Goal: Task Accomplishment & Management: Complete application form

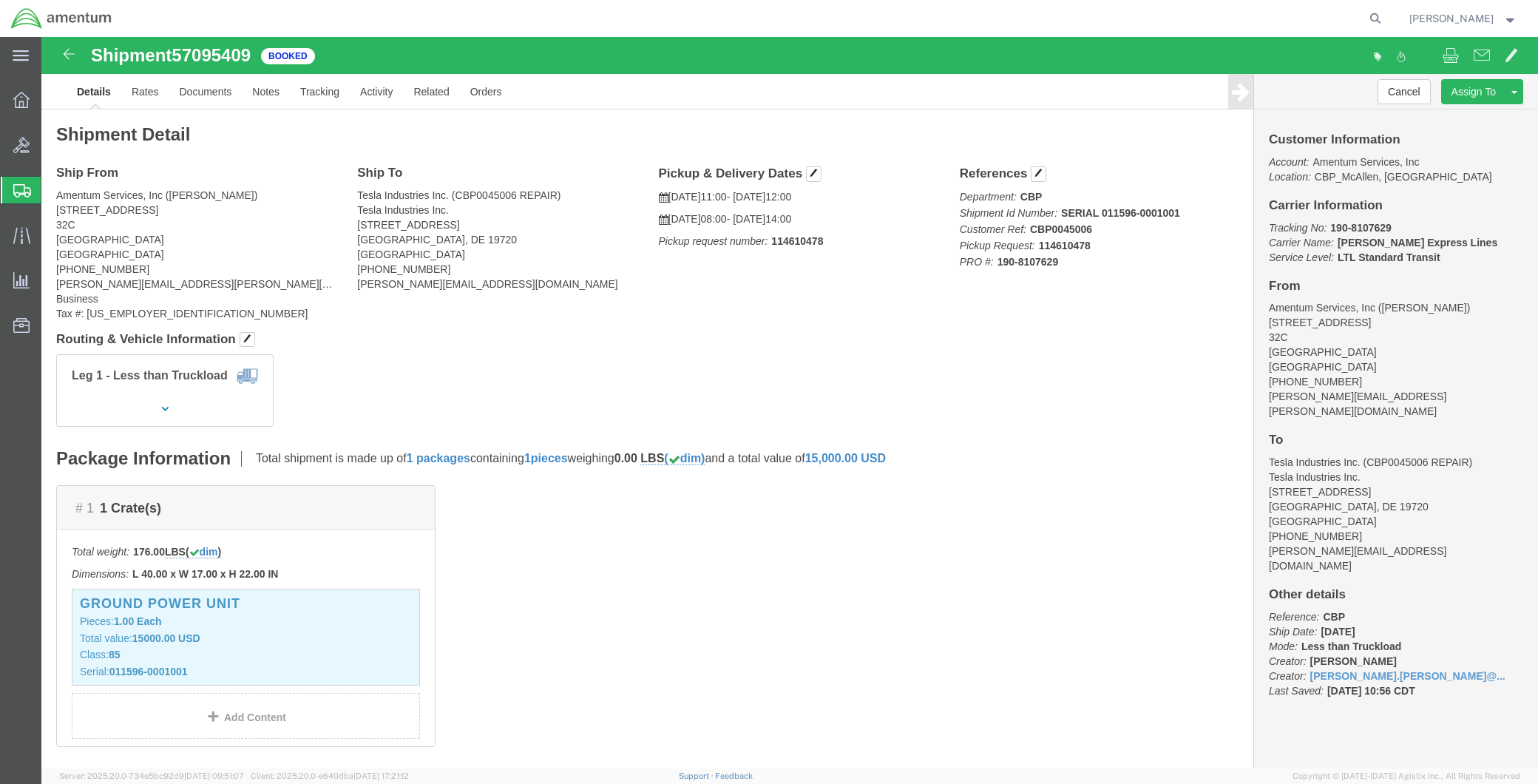
click at [0, 0] on span "Shipment Manager" at bounding box center [0, 0] width 0 height 0
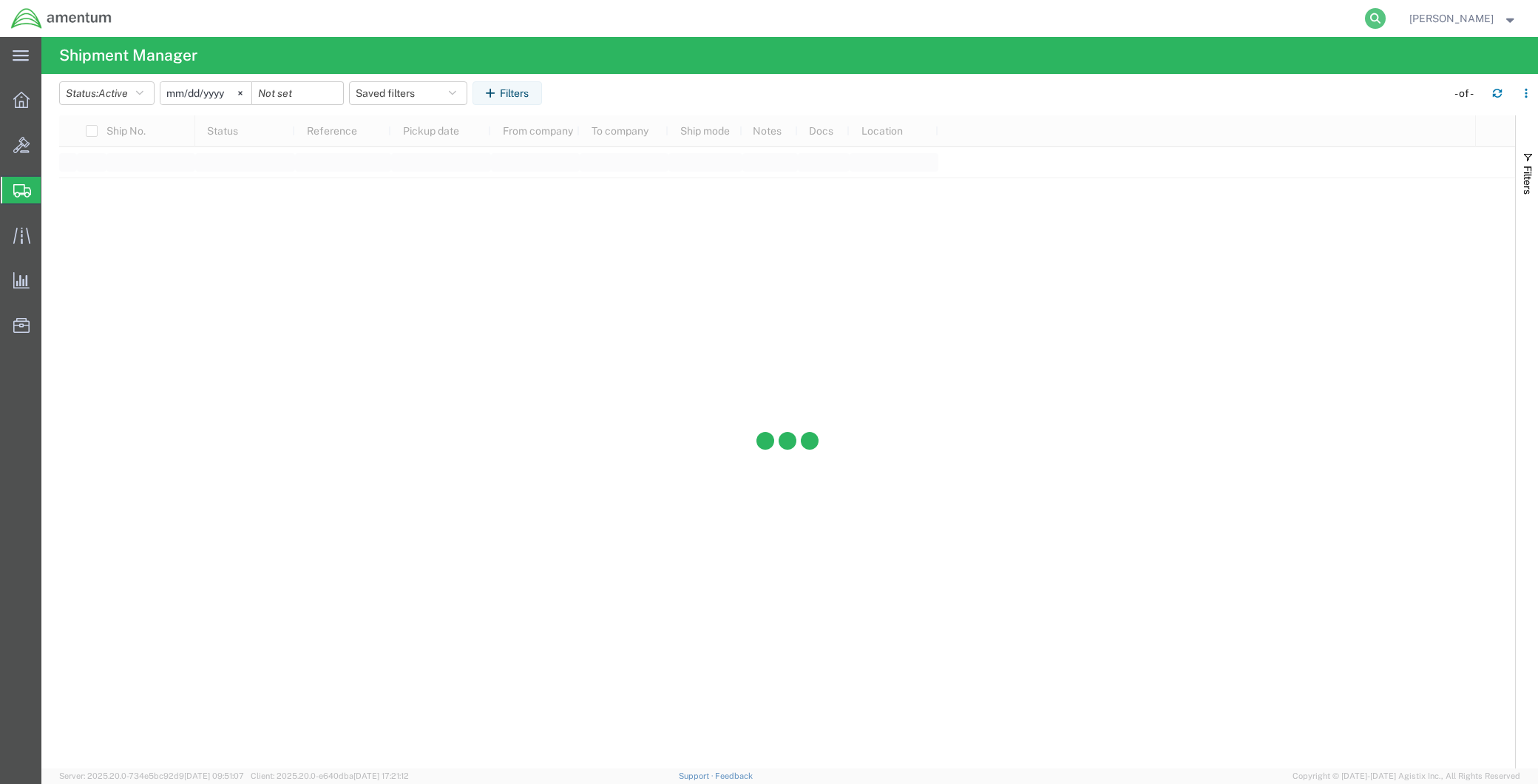
click at [1370, 19] on icon at bounding box center [1376, 19] width 21 height 21
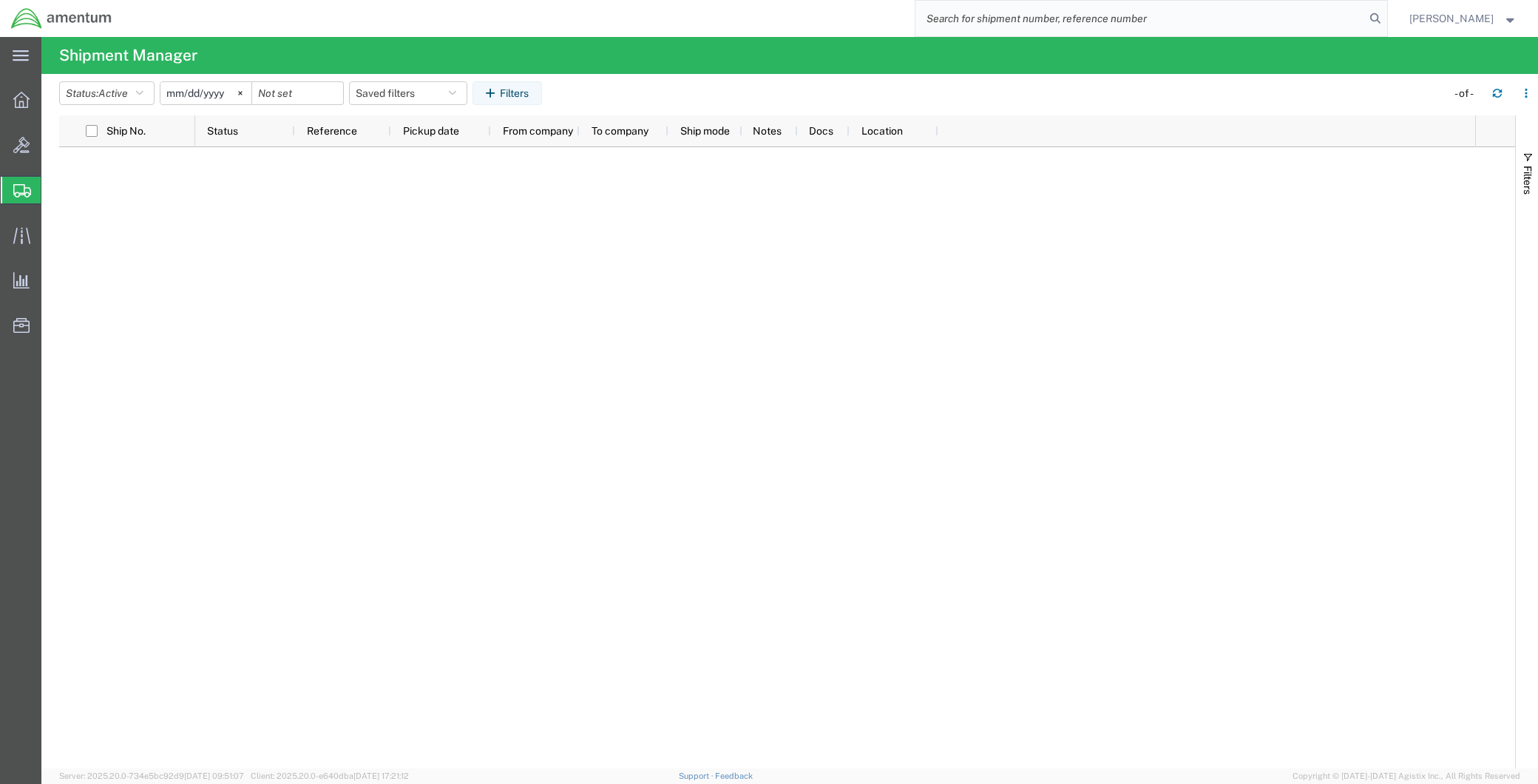
click at [1115, 6] on input "search" at bounding box center [1140, 19] width 450 height 36
type input "394000459770"
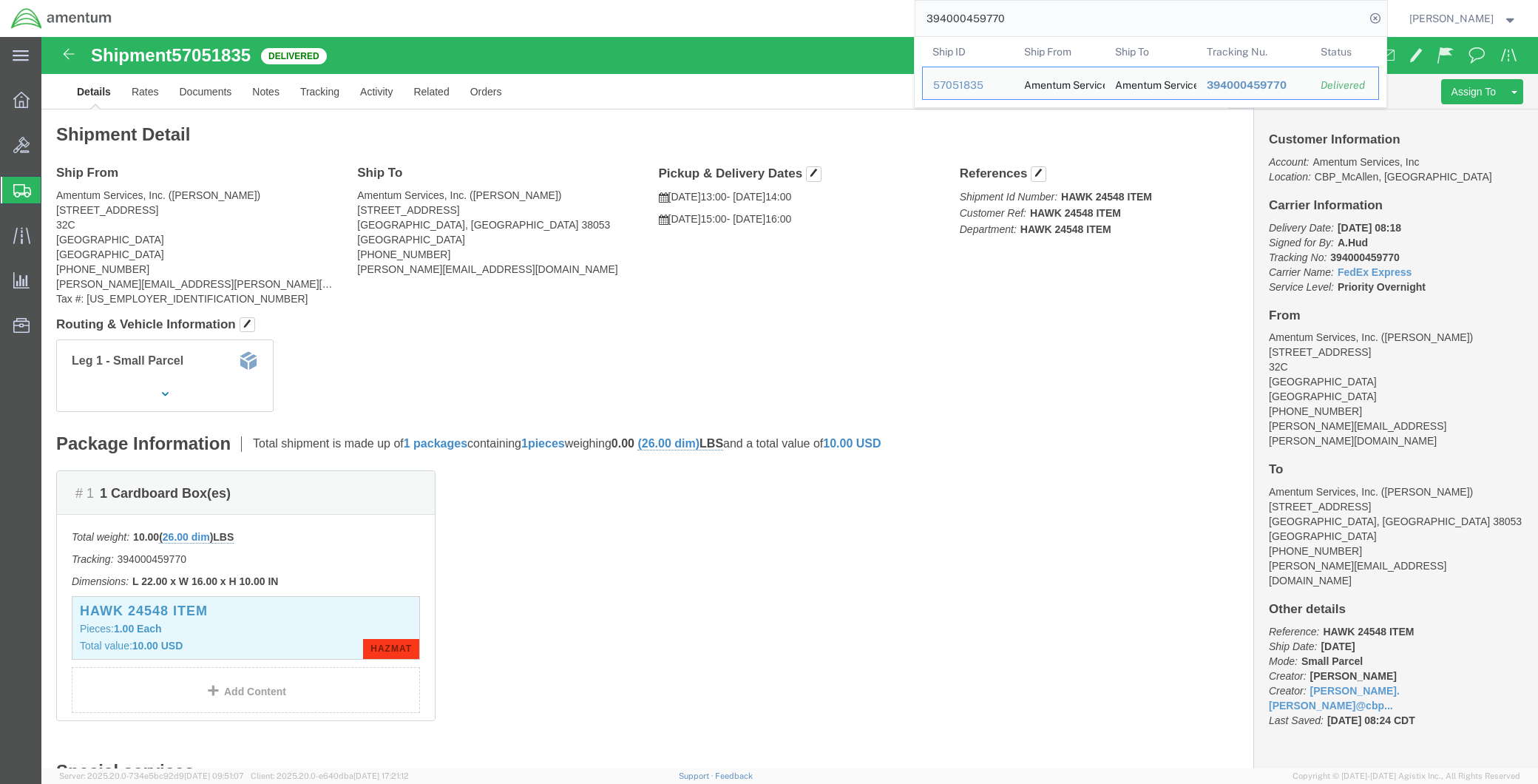
click at [0, 0] on span "Create Shipment" at bounding box center [0, 0] width 0 height 0
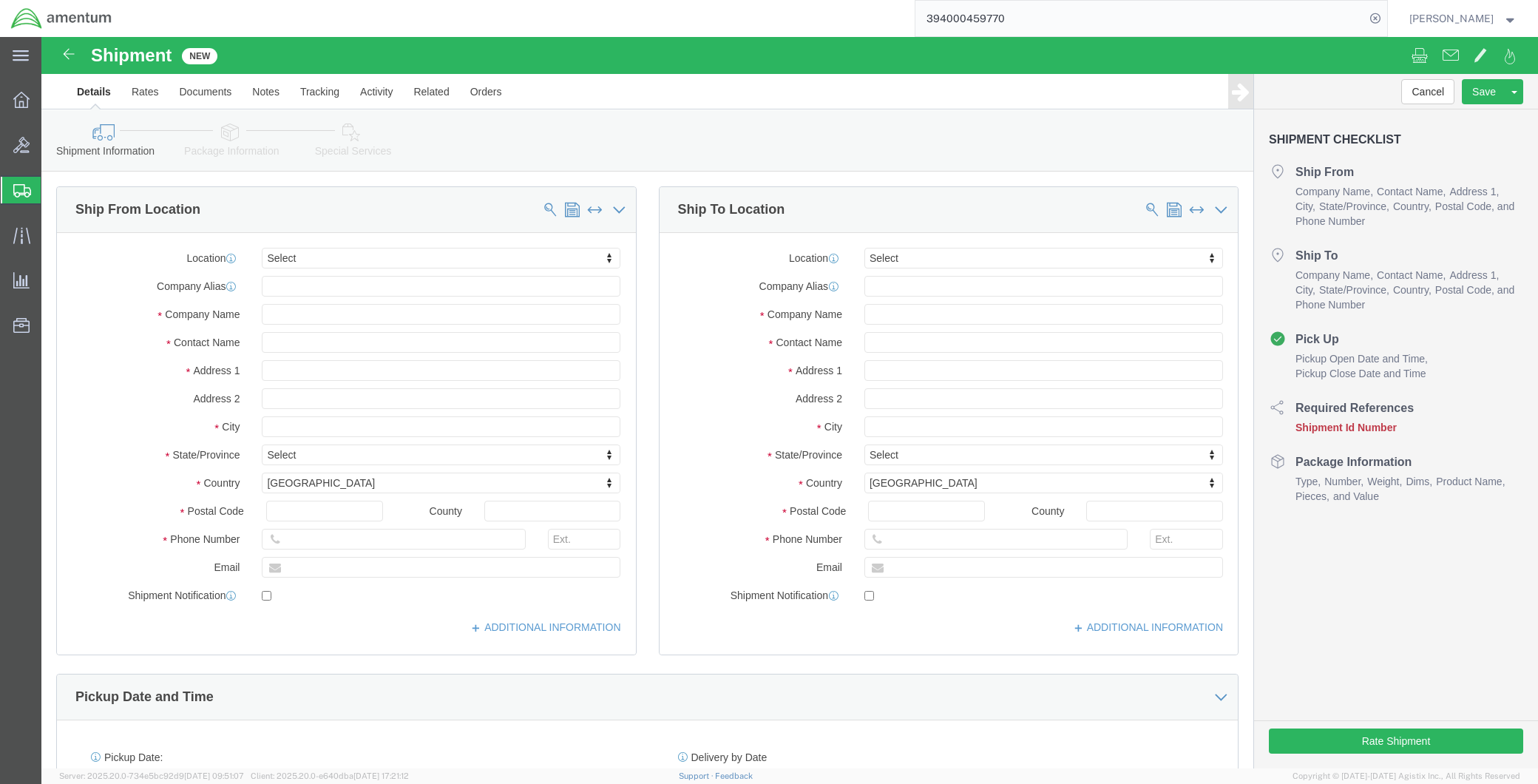
select select
click icon
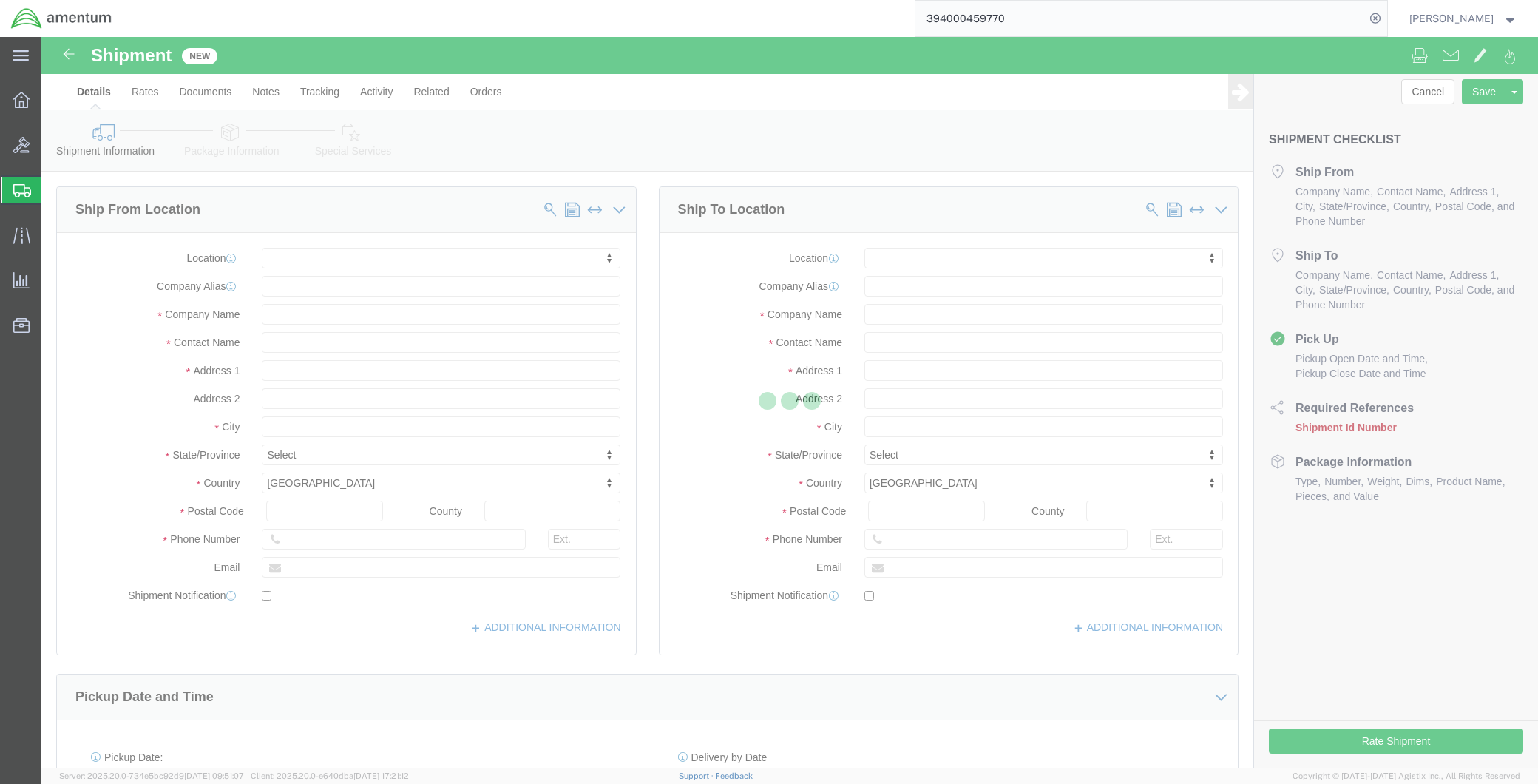
click at [202, 144] on div at bounding box center [790, 403] width 1497 height 731
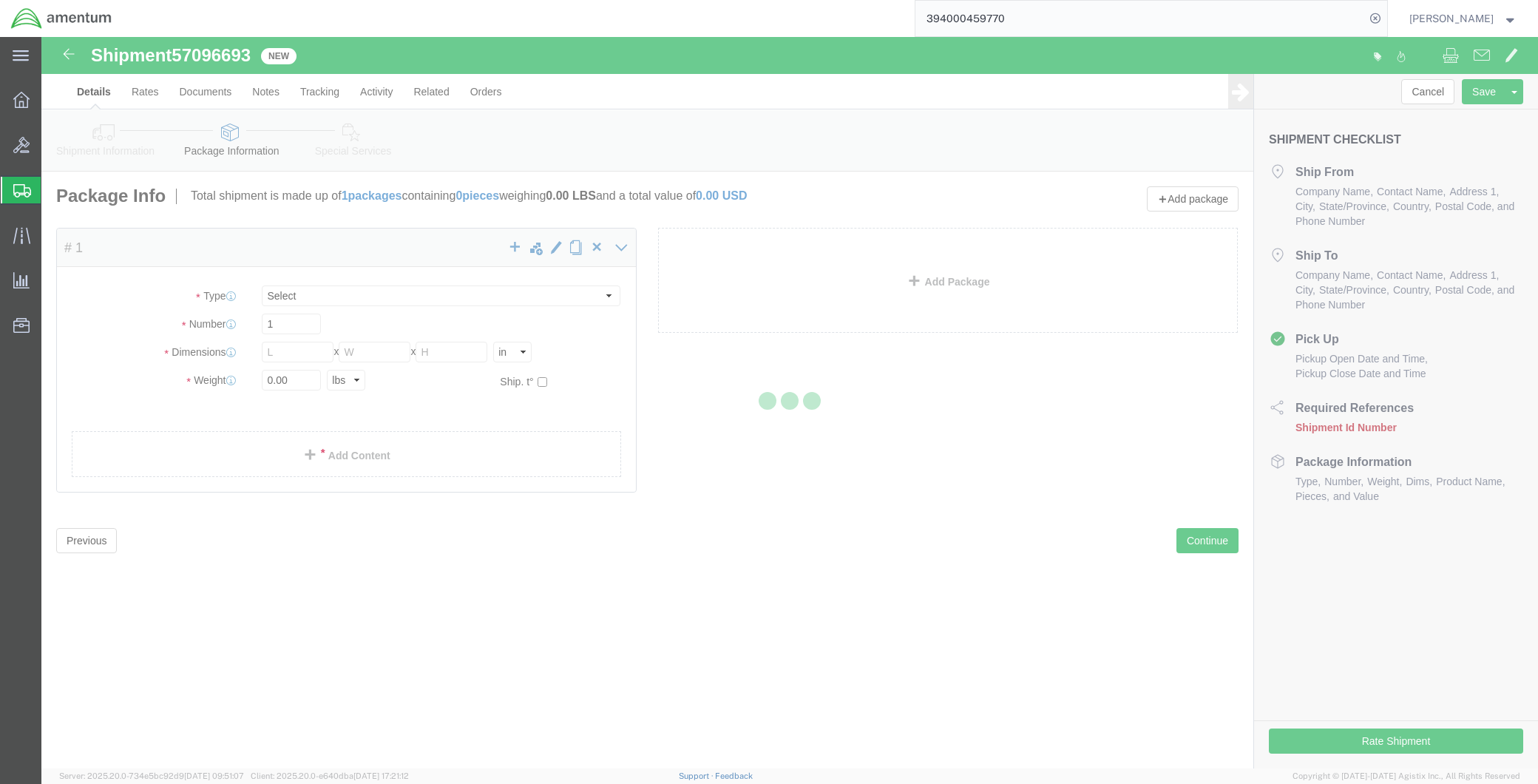
select select "CBOX"
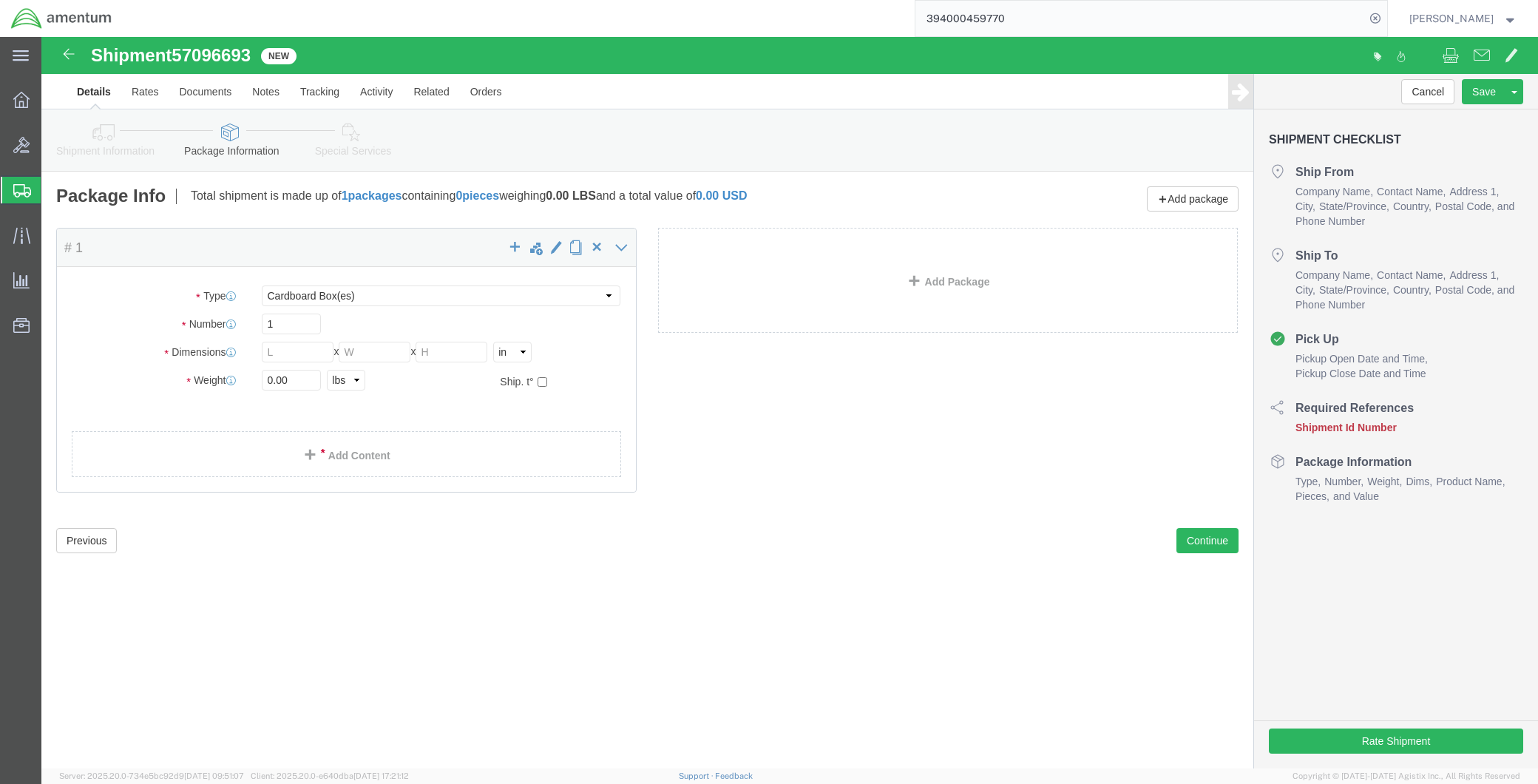
click link "Special Services"
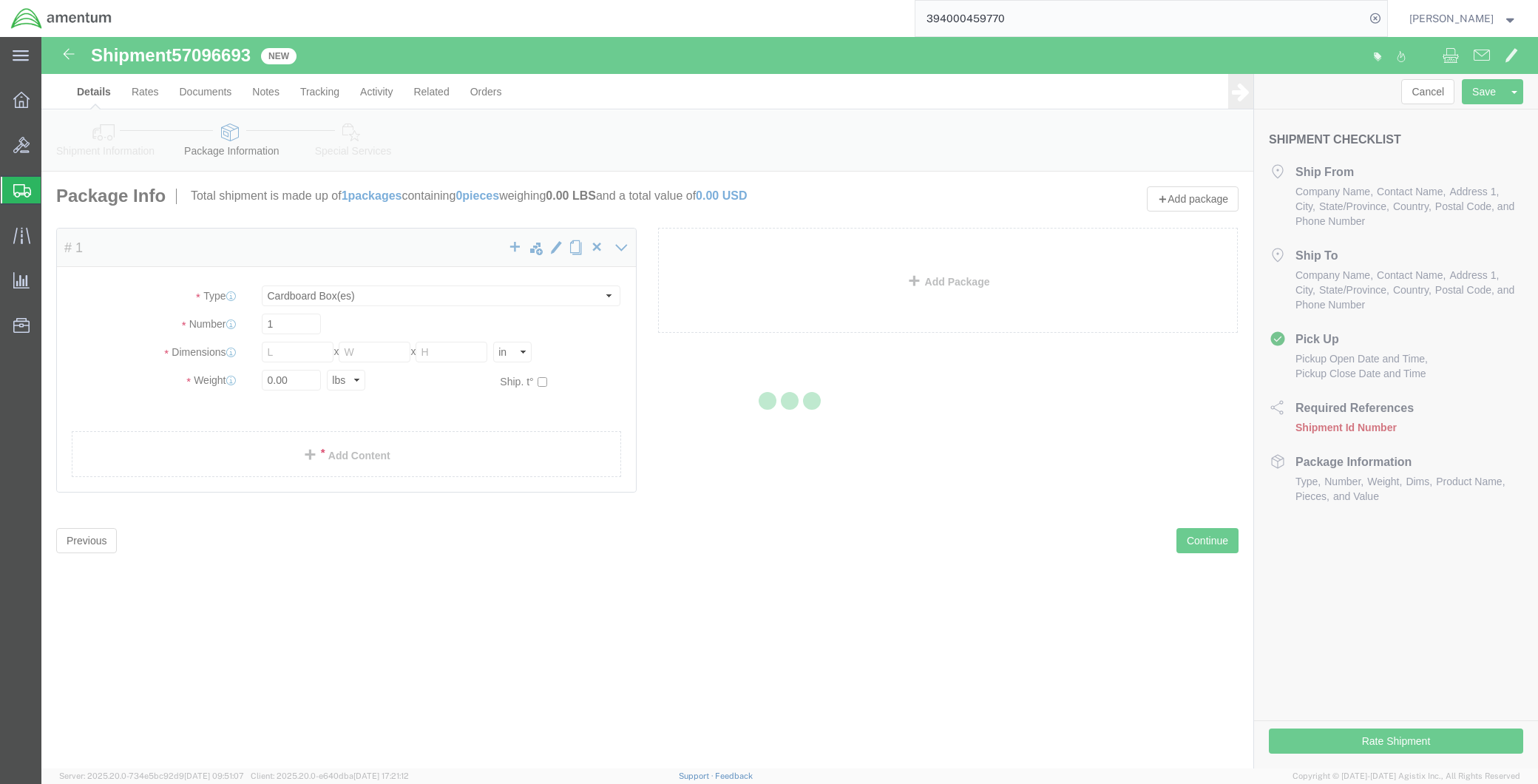
select select
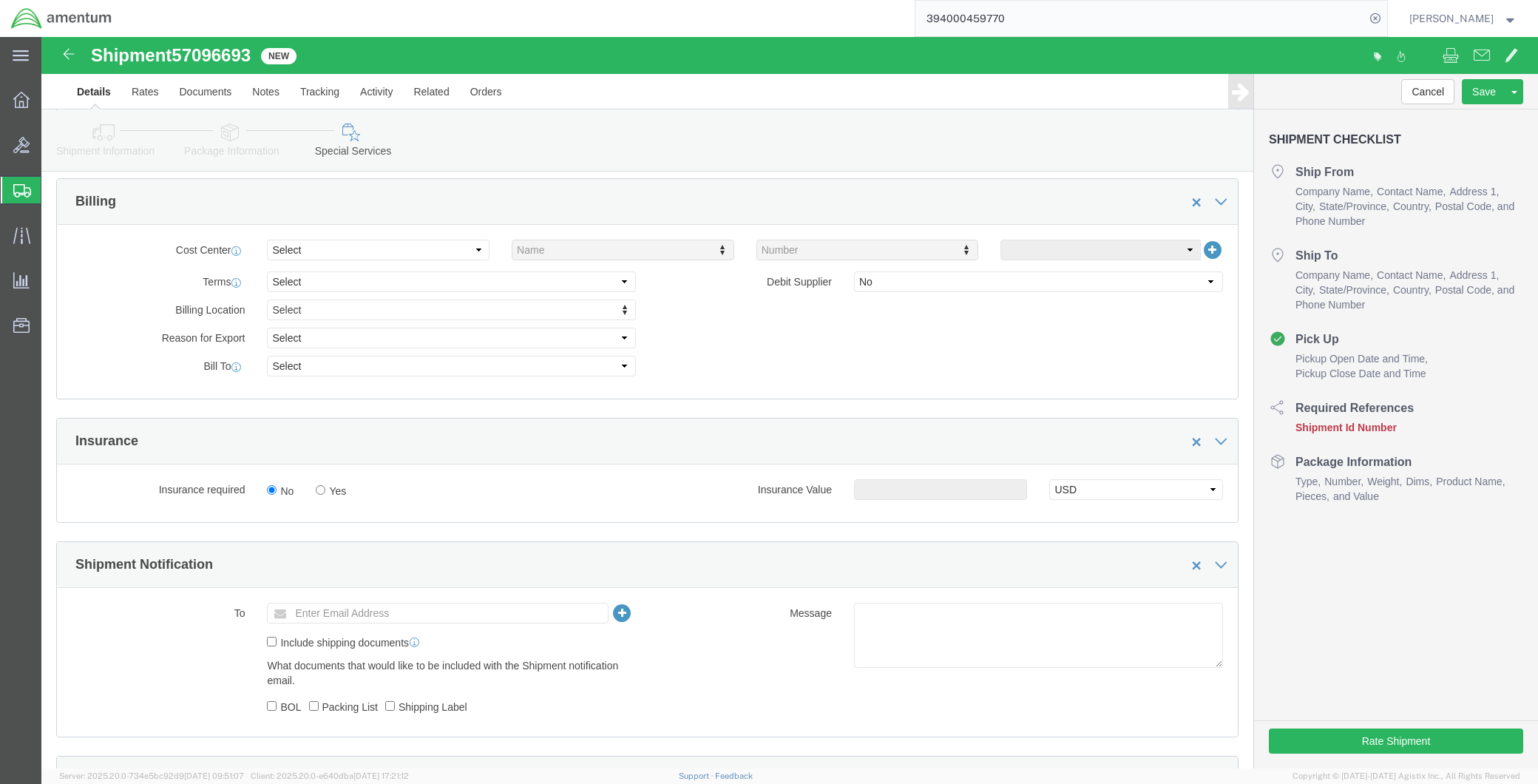
scroll to position [739, 0]
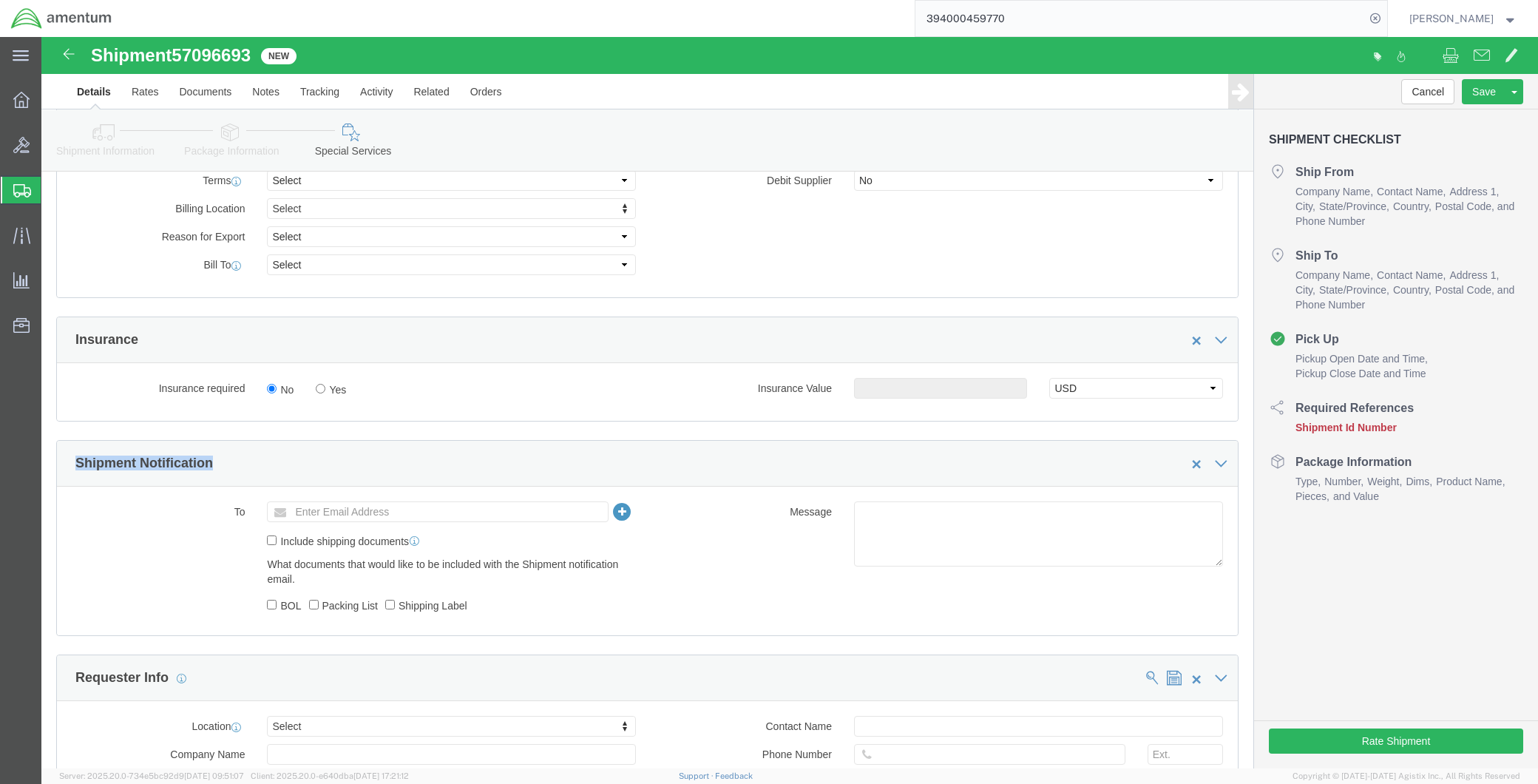
drag, startPoint x: 173, startPoint y: 435, endPoint x: 13, endPoint y: 439, distance: 160.0
click div "Please fix the following errors Ship From Location Location My Profile Location…"
copy div "Shipment Notification"
